Goal: Information Seeking & Learning: Learn about a topic

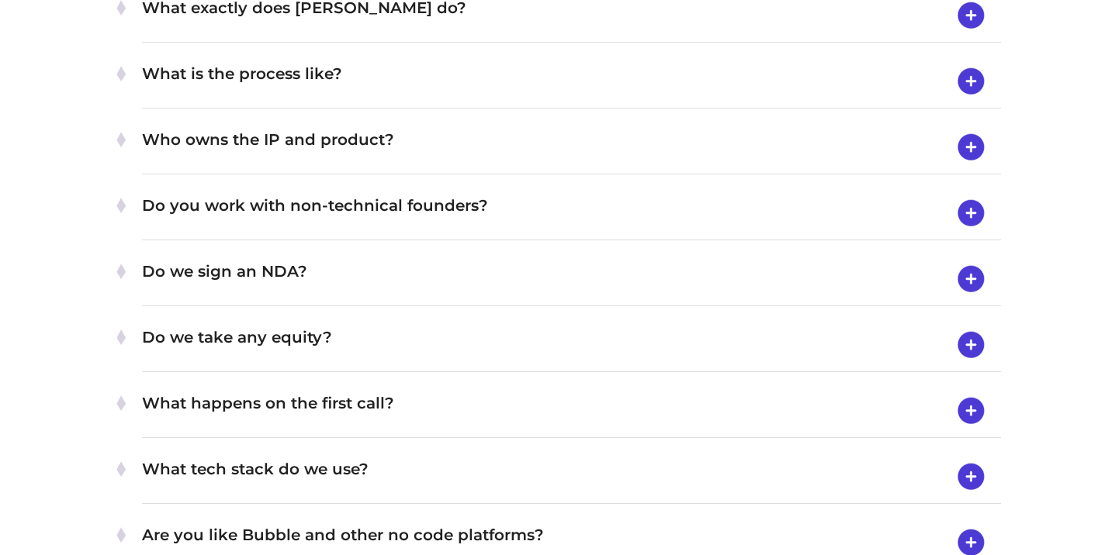
scroll to position [5059, 0]
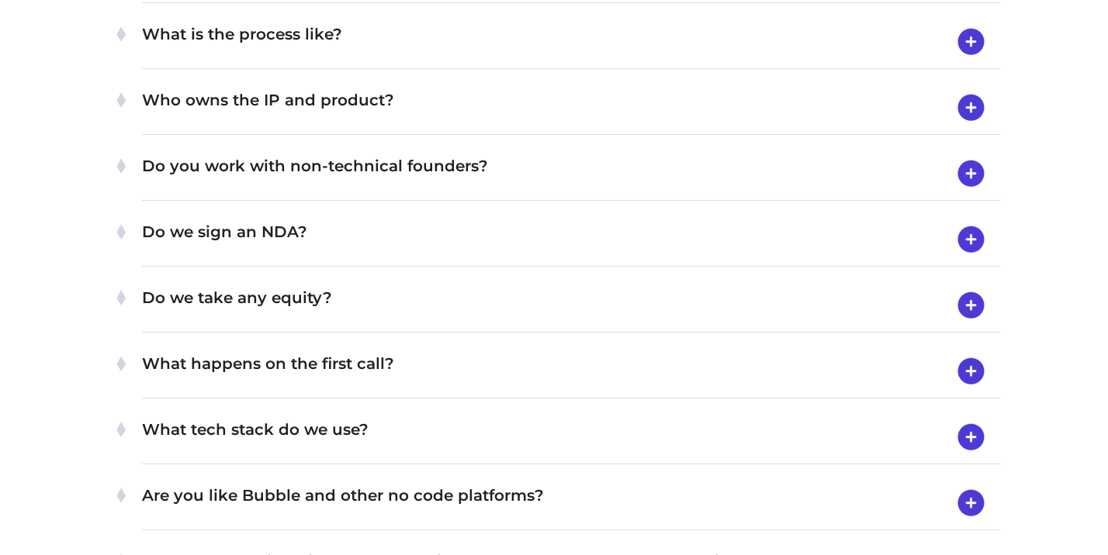
click at [500, 285] on h4 "Do we take any equity?" at bounding box center [571, 305] width 859 height 40
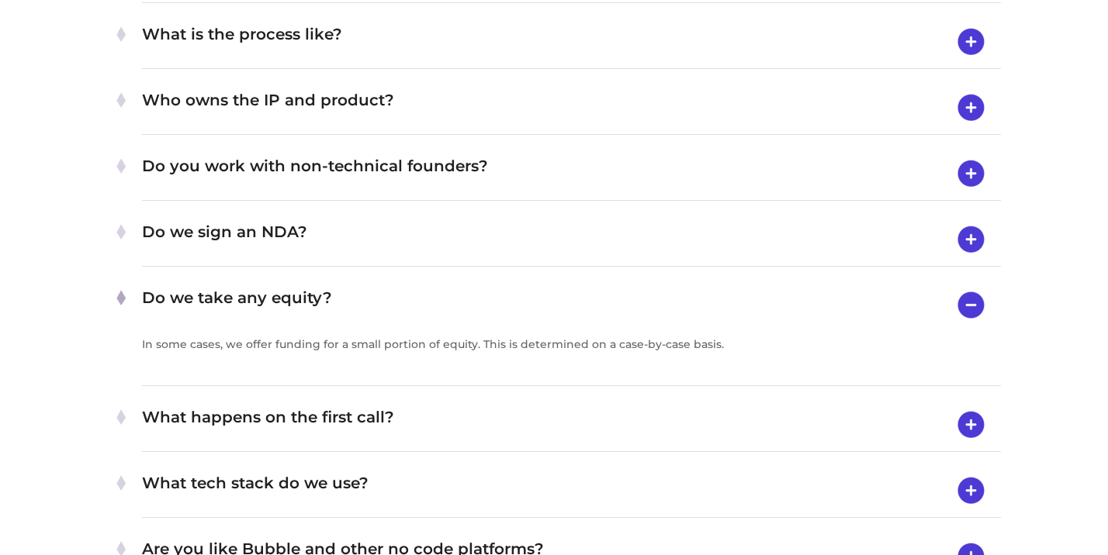
click at [497, 245] on h4 "Do we sign an NDA?" at bounding box center [571, 240] width 859 height 40
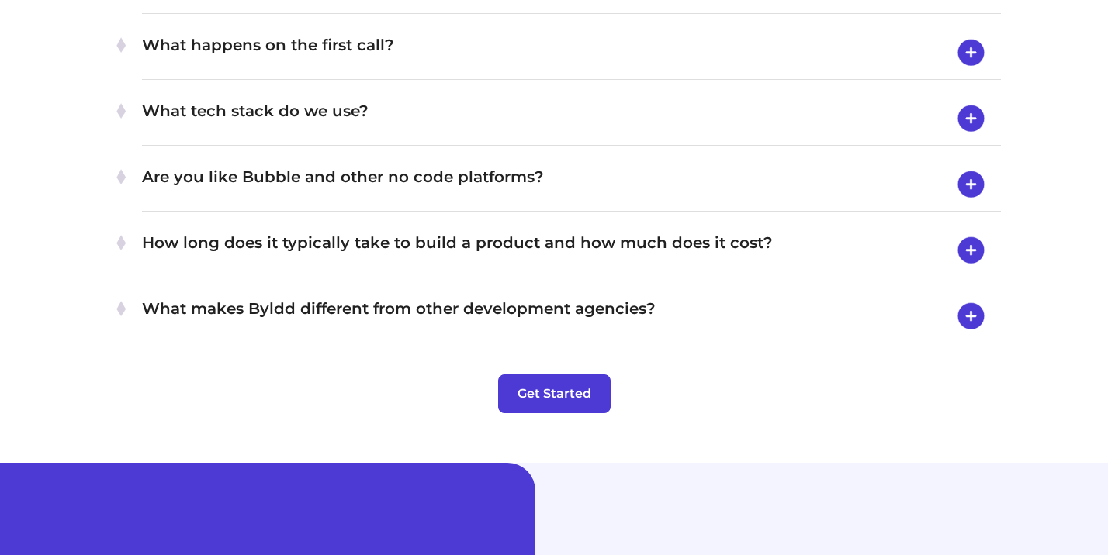
scroll to position [5493, 0]
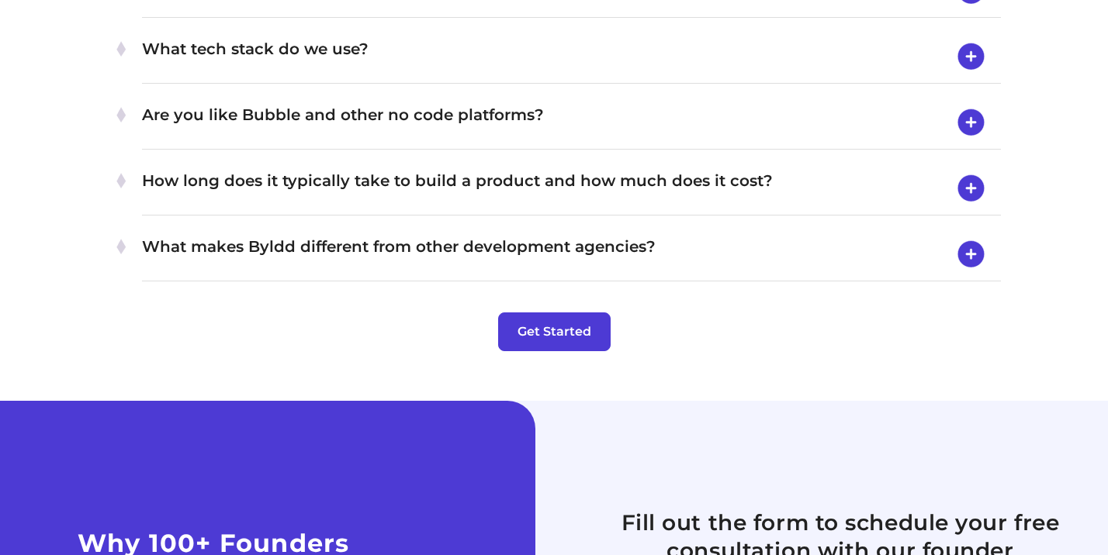
click at [484, 112] on h4 "Are you like Bubble and other no code platforms?" at bounding box center [571, 122] width 859 height 40
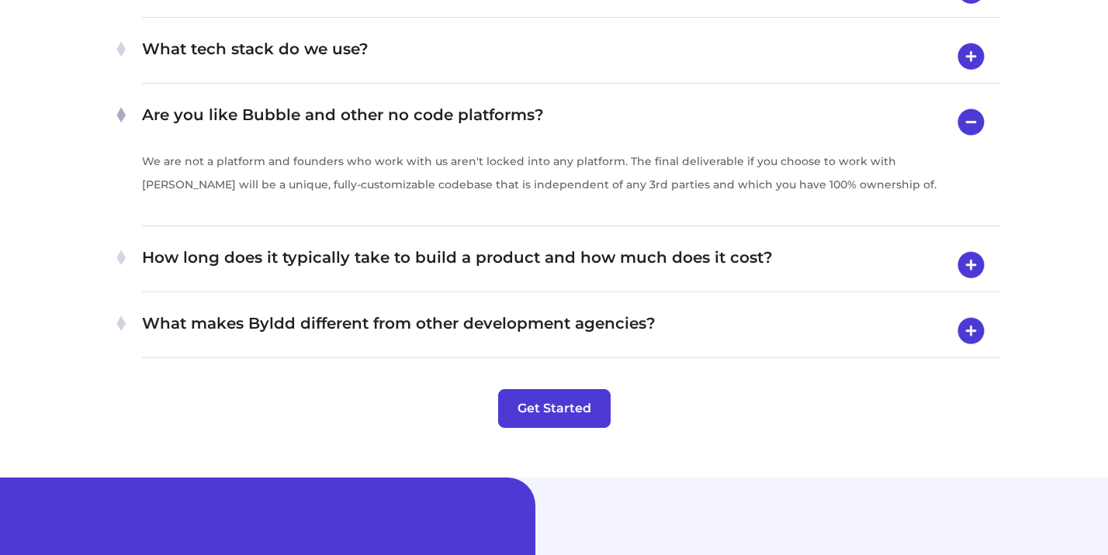
click at [479, 305] on div "What makes Byldd different from other development agencies? Most development ag…" at bounding box center [571, 332] width 859 height 54
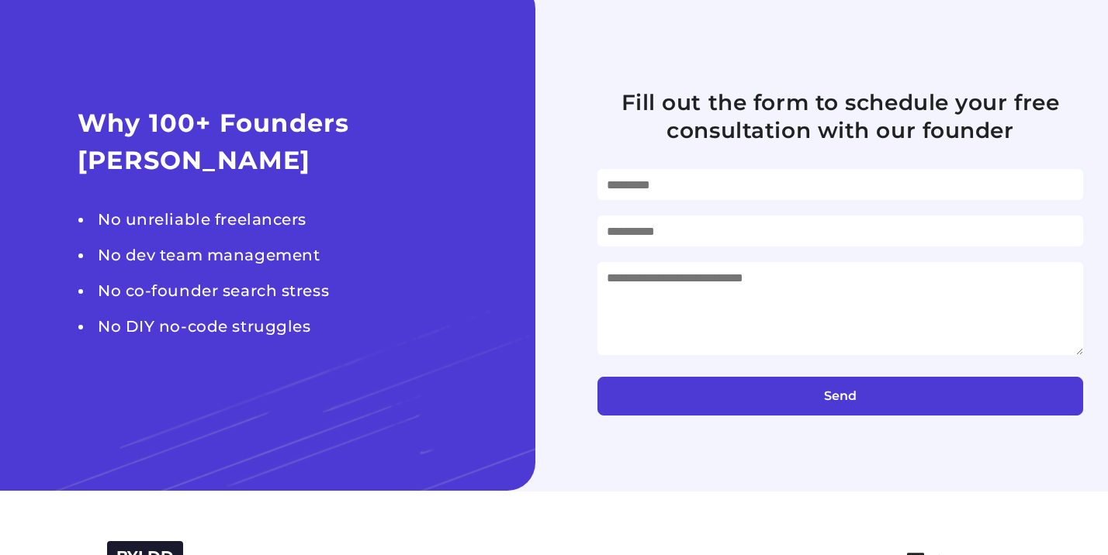
scroll to position [6400, 0]
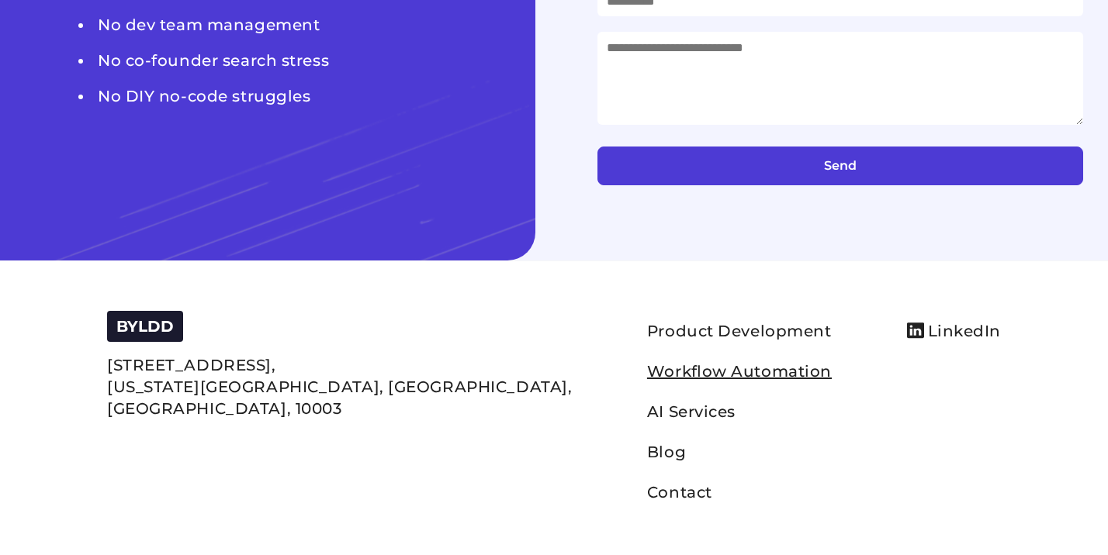
click at [647, 368] on link "Workflow Automation" at bounding box center [739, 371] width 185 height 19
click at [850, 285] on footer "BYLDD 32 Saint Marks Place, New York City, NY, United States, 10003 Product Dev…" at bounding box center [554, 412] width 1108 height 302
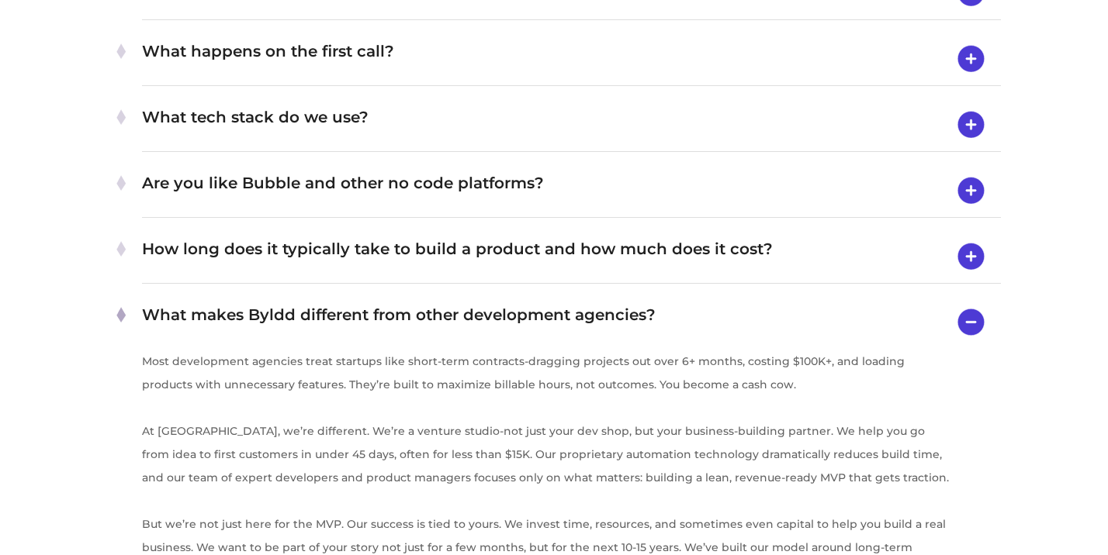
scroll to position [5355, 0]
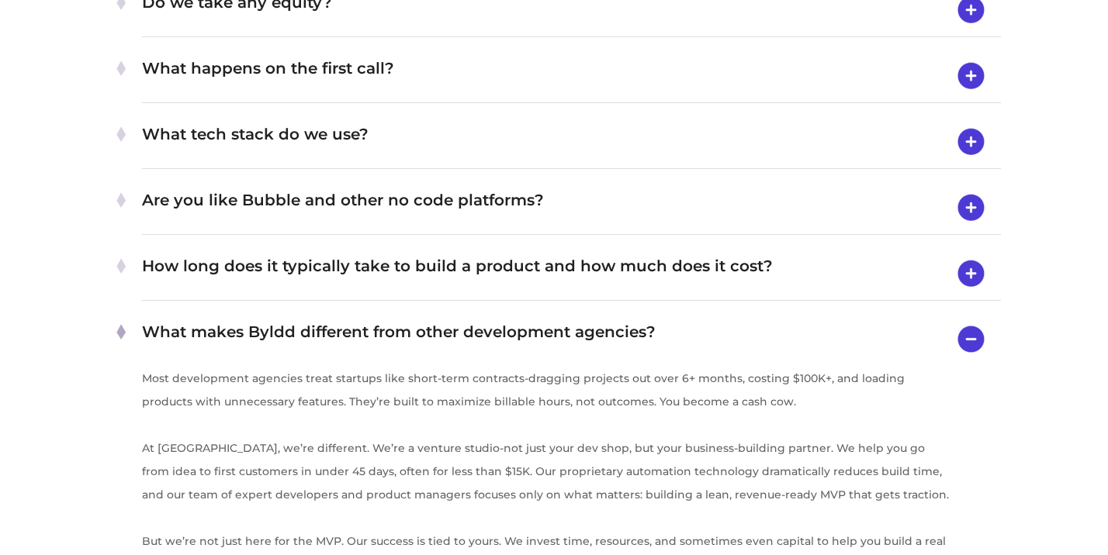
click at [777, 320] on h4 "What makes Byldd different from other development agencies?" at bounding box center [571, 340] width 859 height 40
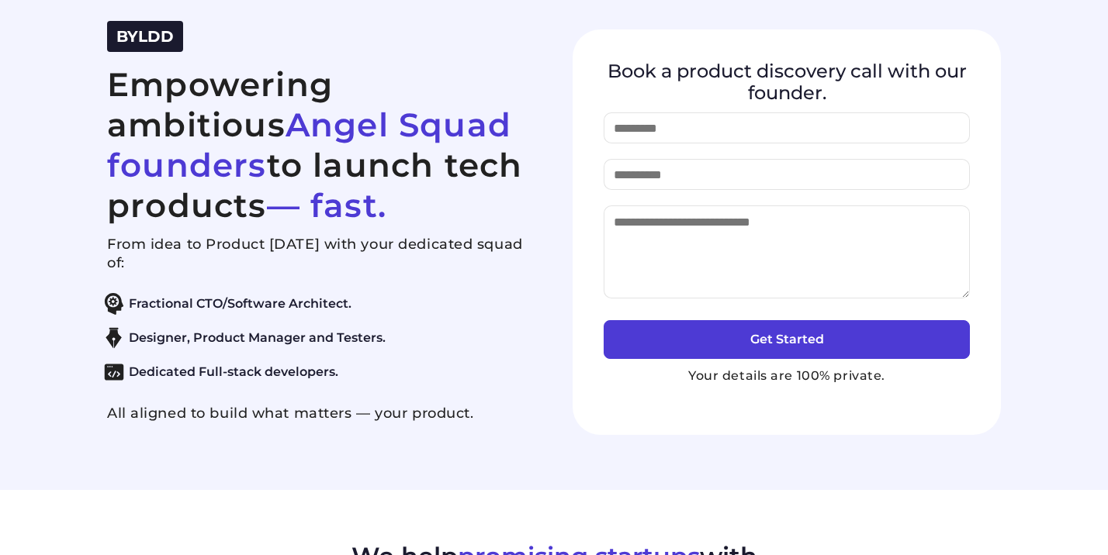
scroll to position [0, 0]
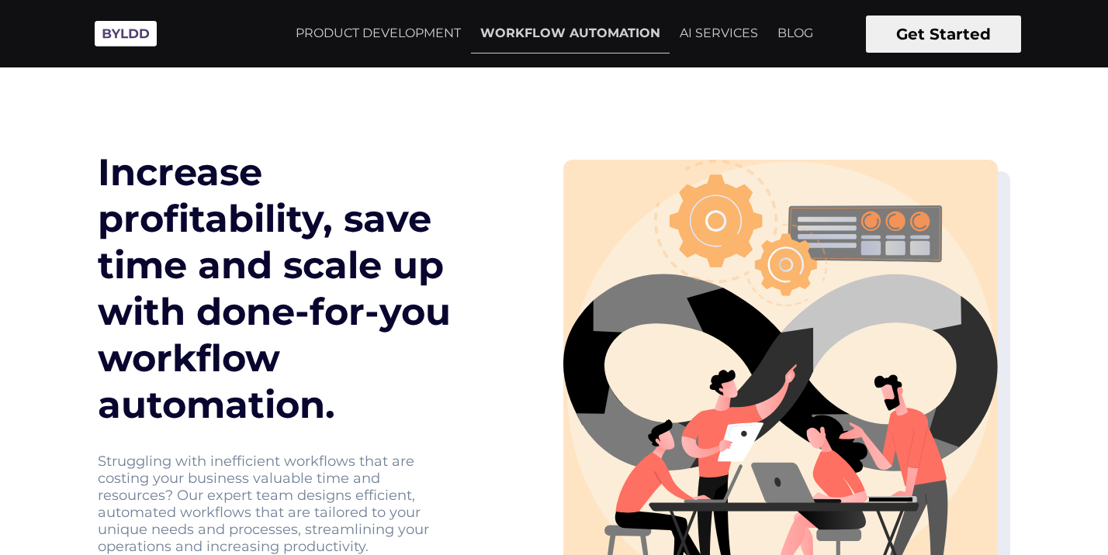
click at [339, 327] on h1 "Increase profitability, save time and scale up with done-for-you workflow autom…" at bounding box center [295, 288] width 394 height 279
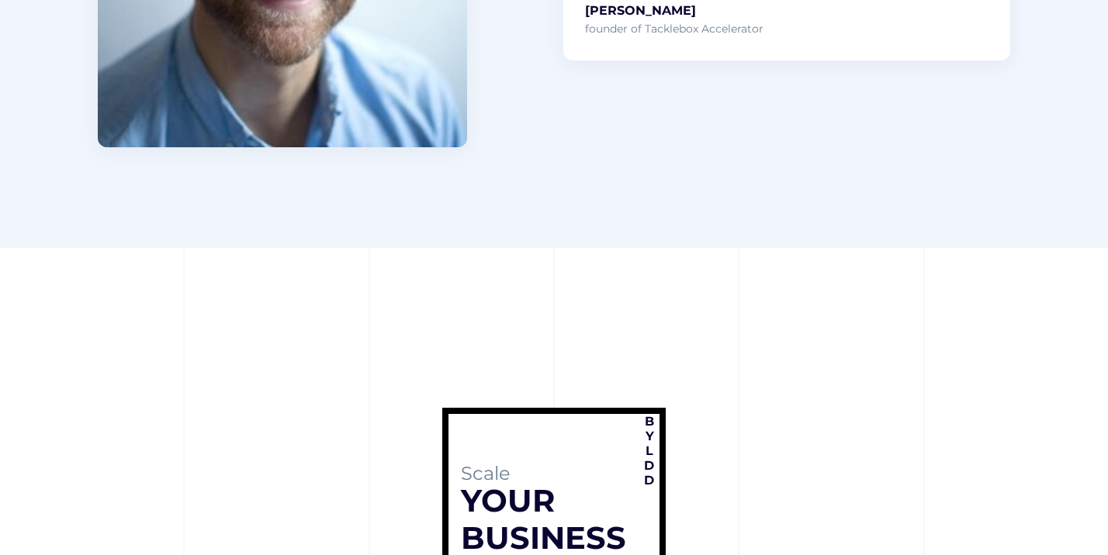
scroll to position [6291, 0]
